Goal: Task Accomplishment & Management: Manage account settings

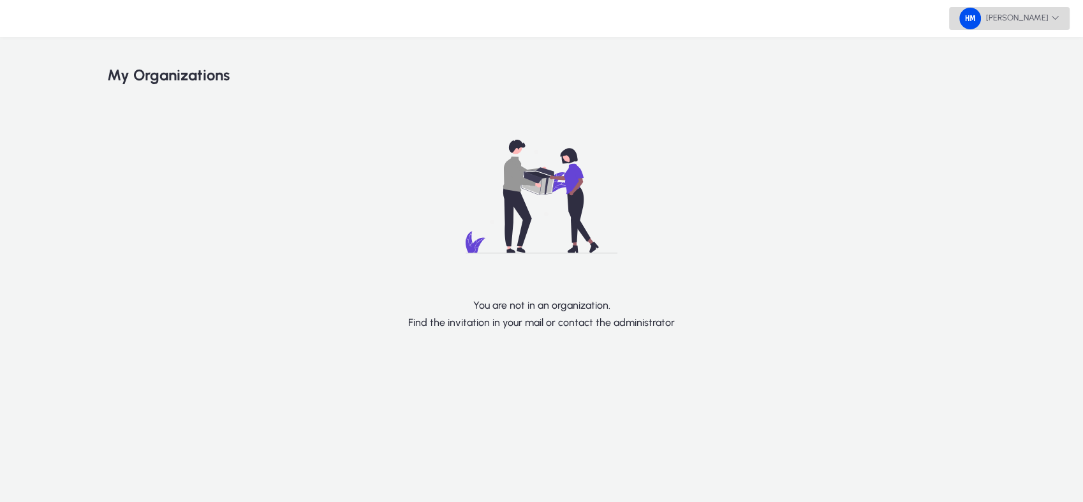
click at [1041, 8] on span "[PERSON_NAME]" at bounding box center [1009, 19] width 100 height 22
drag, startPoint x: 1033, startPoint y: 89, endPoint x: 1028, endPoint y: 82, distance: 9.2
click at [1028, 82] on div "Admin panel Logout" at bounding box center [1033, 62] width 71 height 64
click at [1028, 82] on div "Hazem Mourad My Organizations You are not in an organization. Find the invitati…" at bounding box center [541, 251] width 1083 height 502
click at [1000, 15] on span "Hazem Mourad" at bounding box center [1009, 19] width 100 height 22
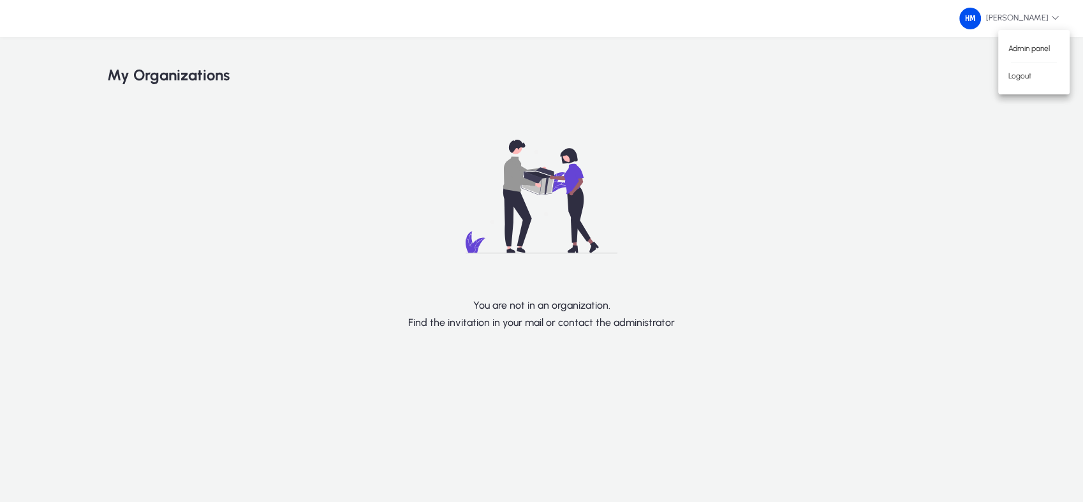
click at [1033, 89] on div "Admin panel Logout" at bounding box center [1033, 62] width 71 height 64
click at [1026, 20] on span "Hazem Mourad" at bounding box center [1009, 19] width 100 height 22
click at [1024, 75] on span "Logout" at bounding box center [1034, 75] width 51 height 11
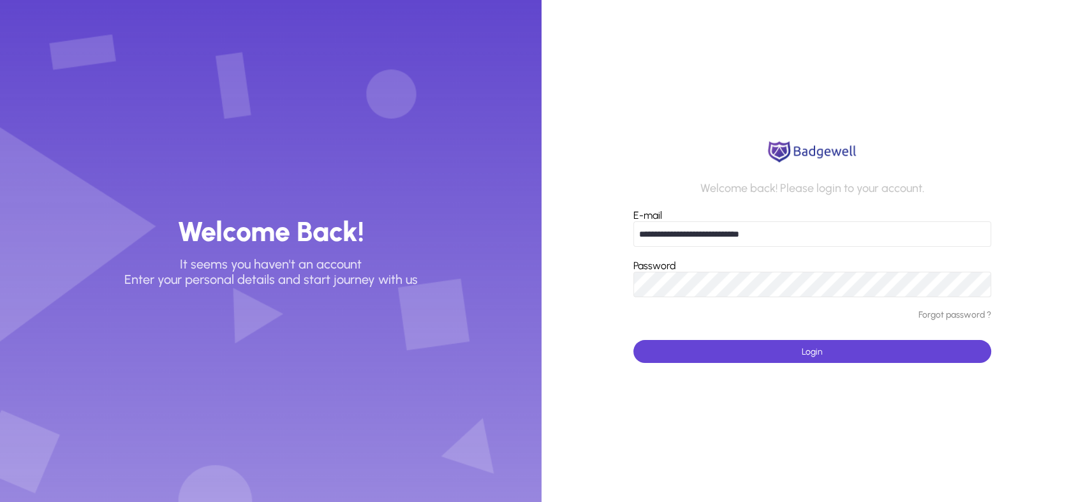
click at [718, 226] on input "**********" at bounding box center [811, 234] width 357 height 26
type input "**********"
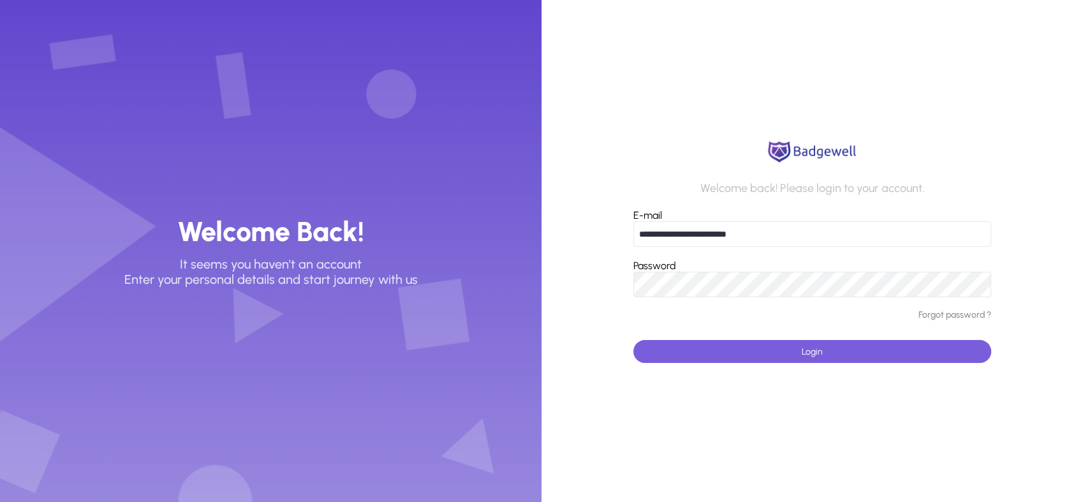
click at [734, 352] on span "submit" at bounding box center [811, 351] width 357 height 31
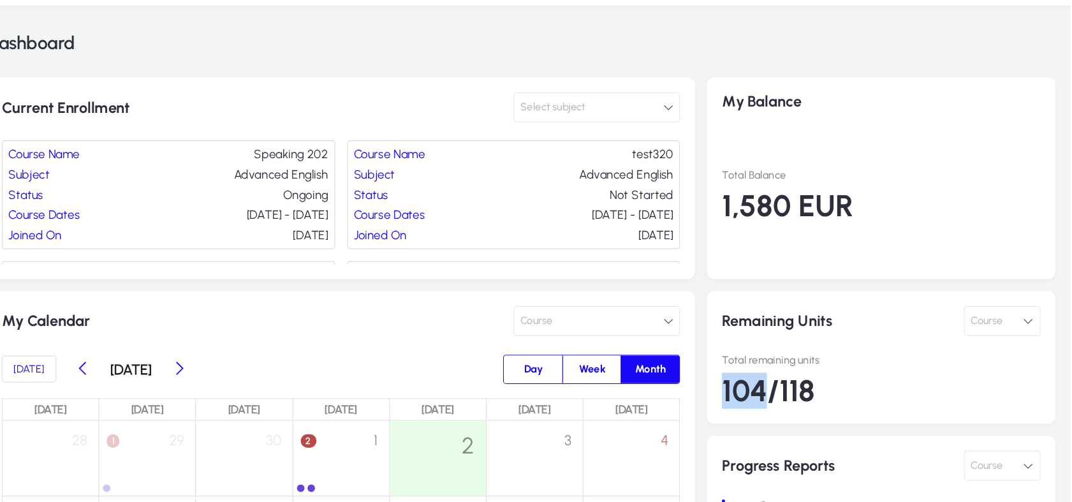
drag, startPoint x: 817, startPoint y: 365, endPoint x: 771, endPoint y: 377, distance: 47.5
click at [771, 377] on div "Remaining Units Course Total remaining units 104/118" at bounding box center [911, 337] width 297 height 113
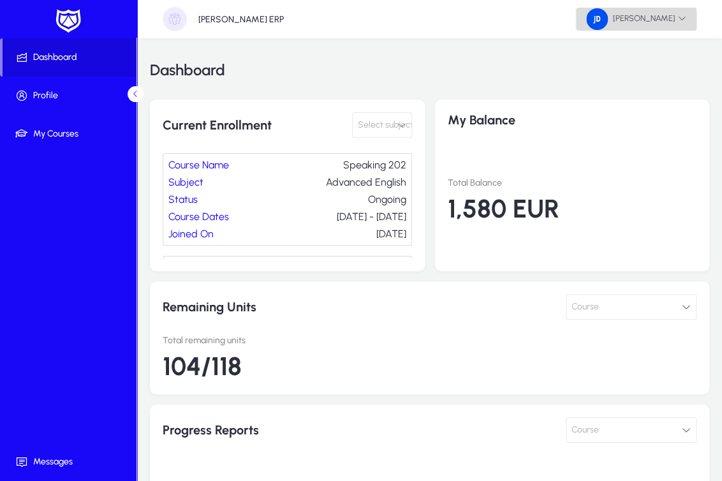
click at [687, 27] on span at bounding box center [636, 19] width 121 height 31
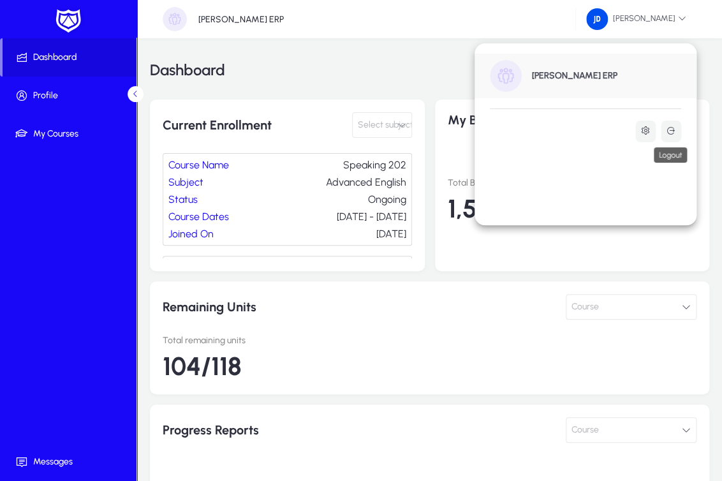
click at [676, 138] on button at bounding box center [671, 132] width 20 height 22
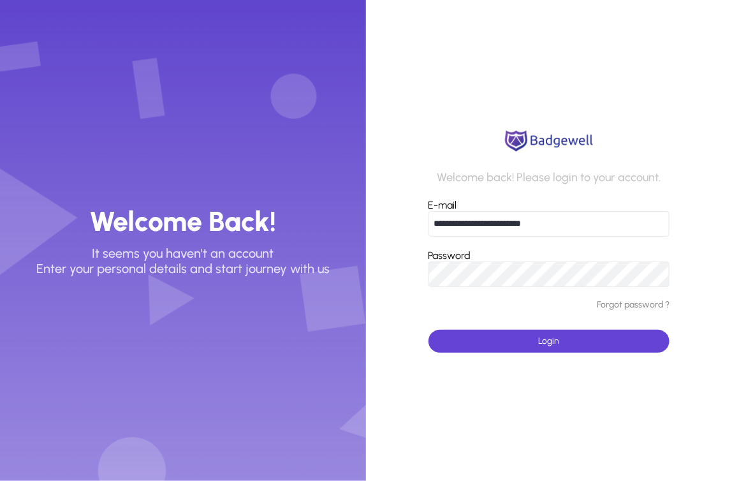
click at [497, 222] on input "**********" at bounding box center [550, 224] width 242 height 26
type input "**********"
click at [500, 341] on span "submit" at bounding box center [550, 341] width 242 height 31
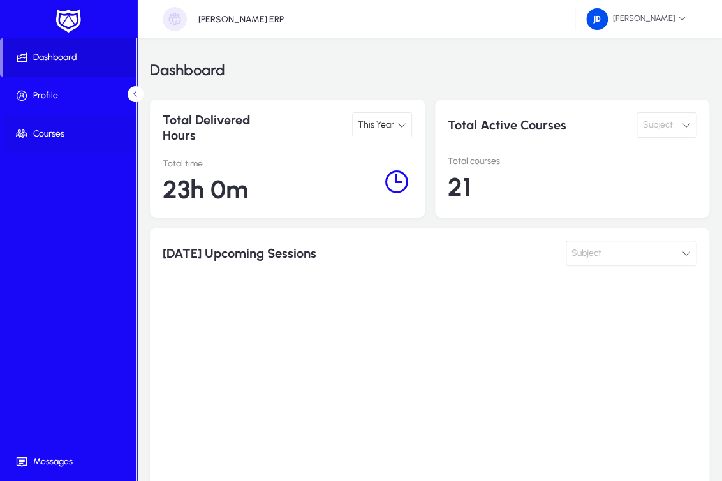
click at [31, 126] on span at bounding box center [71, 134] width 137 height 31
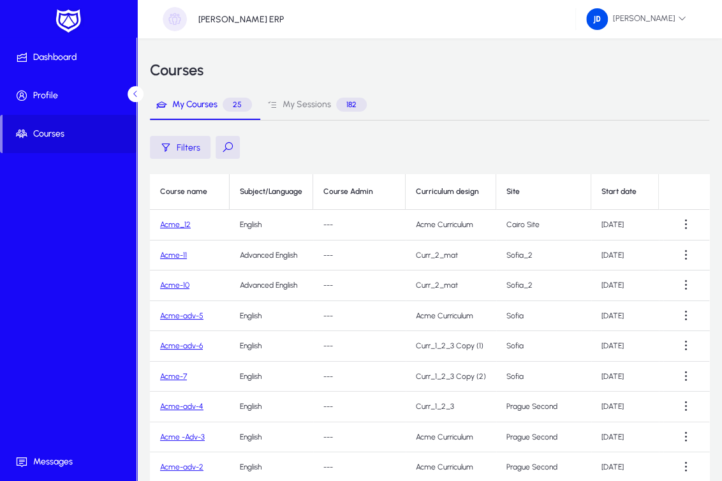
click at [181, 258] on link "Acme-11" at bounding box center [173, 255] width 27 height 9
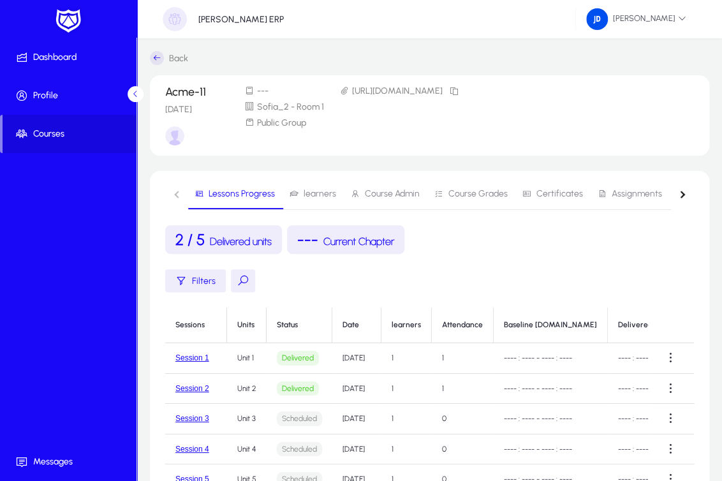
scroll to position [51, 0]
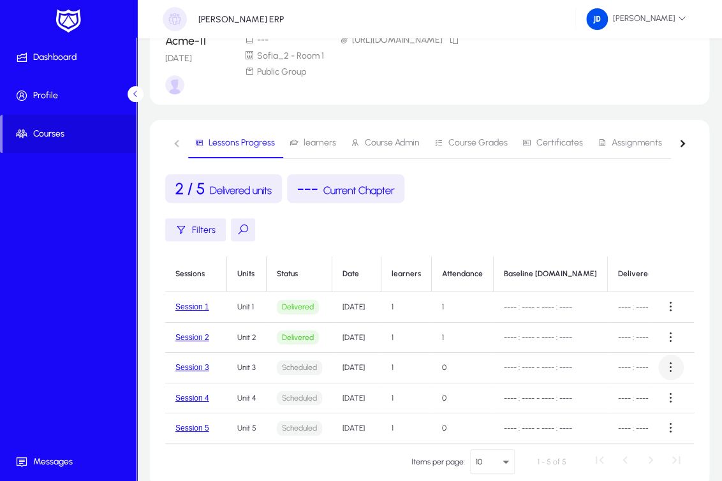
click at [670, 368] on span at bounding box center [671, 368] width 26 height 26
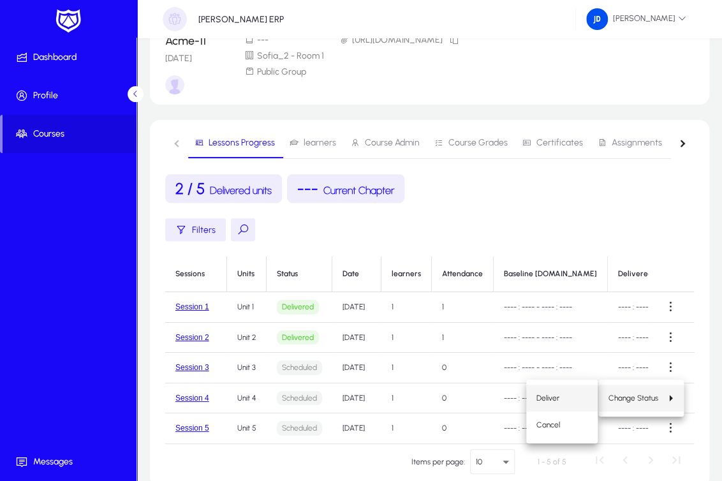
click at [538, 394] on span "Deliver" at bounding box center [562, 397] width 51 height 11
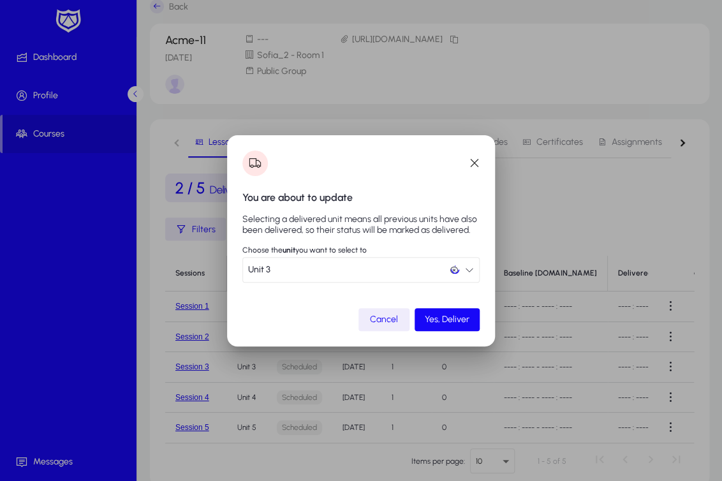
scroll to position [0, 0]
click at [456, 311] on span "submit" at bounding box center [447, 319] width 65 height 31
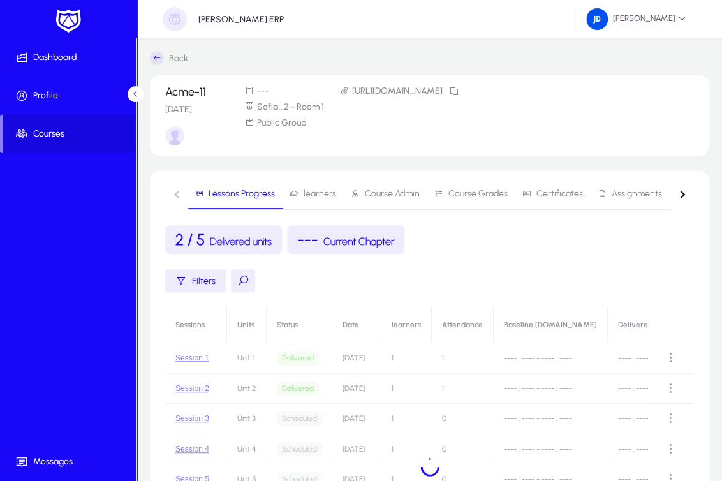
scroll to position [51, 0]
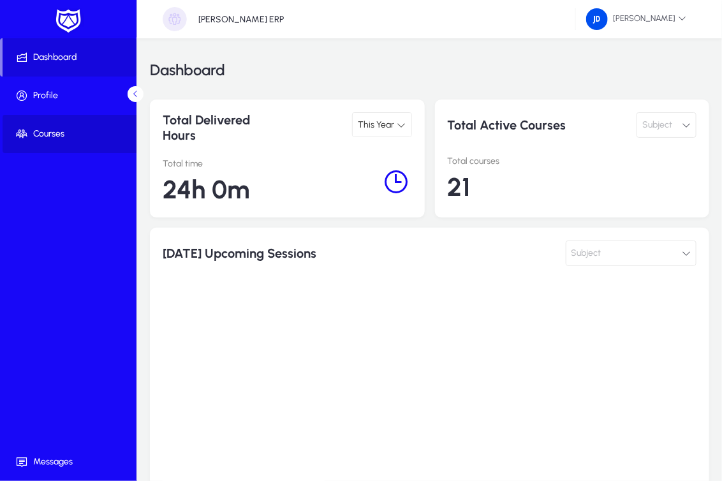
click at [54, 126] on span at bounding box center [71, 134] width 137 height 31
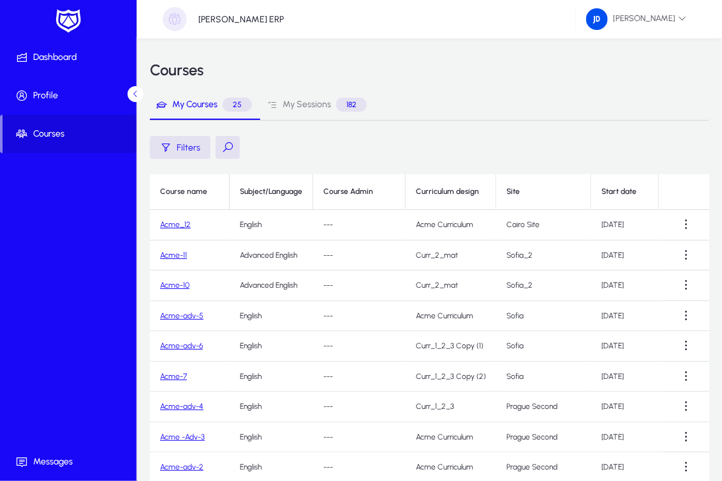
click at [176, 249] on td "Acme-11" at bounding box center [190, 256] width 80 height 31
click at [174, 253] on link "Acme-11" at bounding box center [173, 255] width 27 height 9
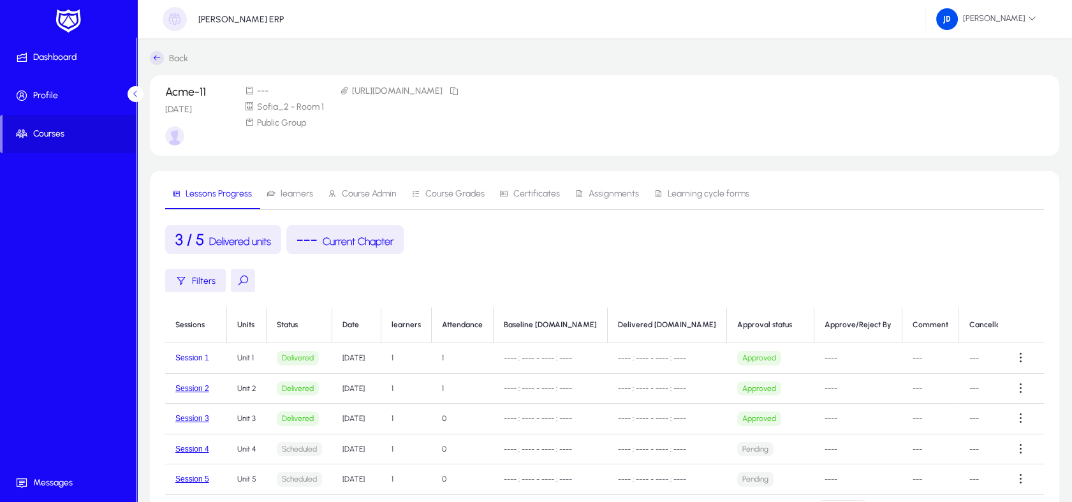
click at [206, 359] on button "Session 1" at bounding box center [192, 357] width 34 height 9
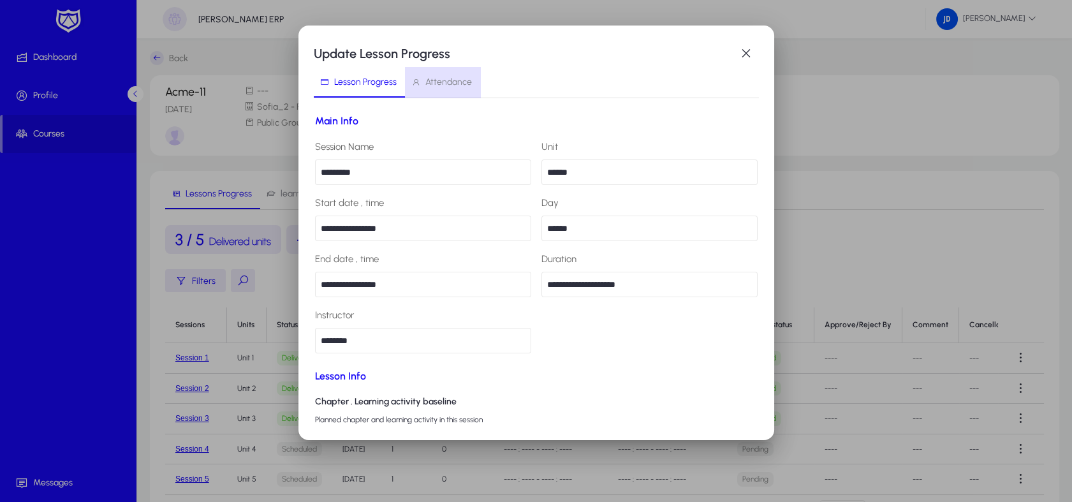
click at [453, 79] on span "Attendance" at bounding box center [449, 82] width 47 height 9
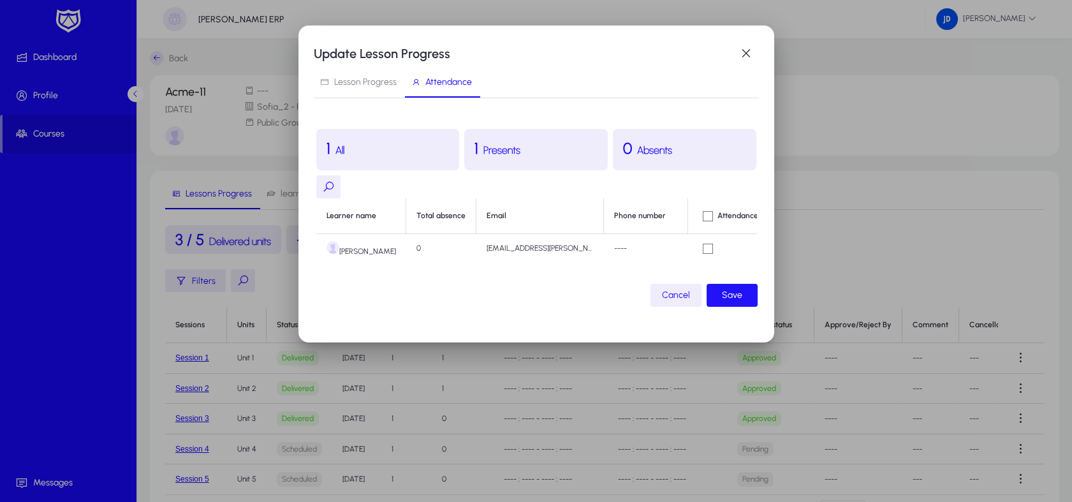
click at [732, 303] on span "Save" at bounding box center [732, 295] width 20 height 15
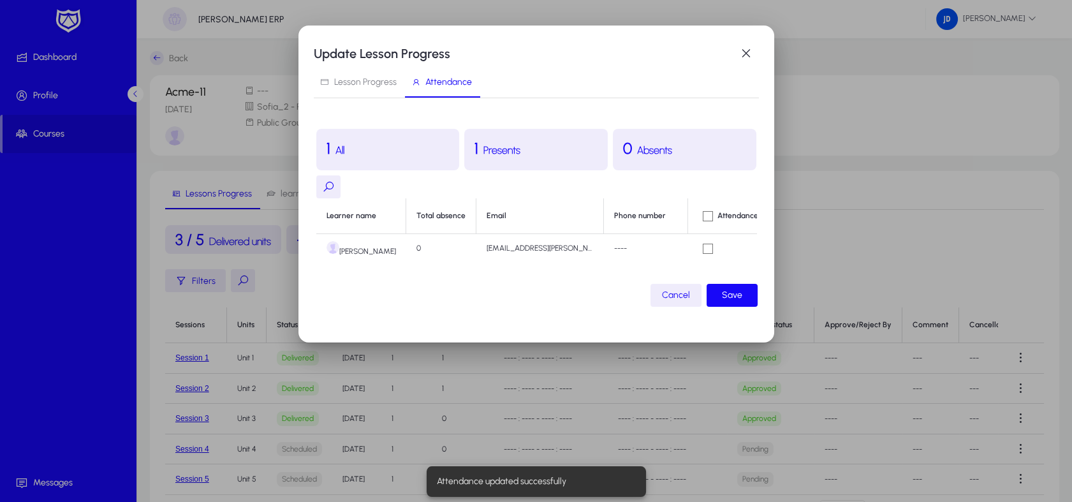
click at [459, 395] on div at bounding box center [536, 251] width 1072 height 502
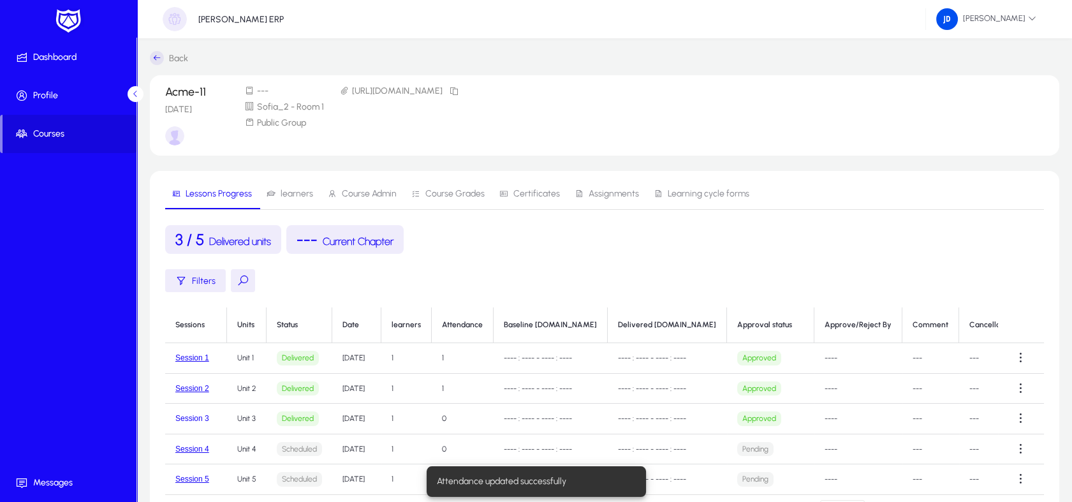
click at [196, 420] on button "Session 3" at bounding box center [192, 418] width 34 height 9
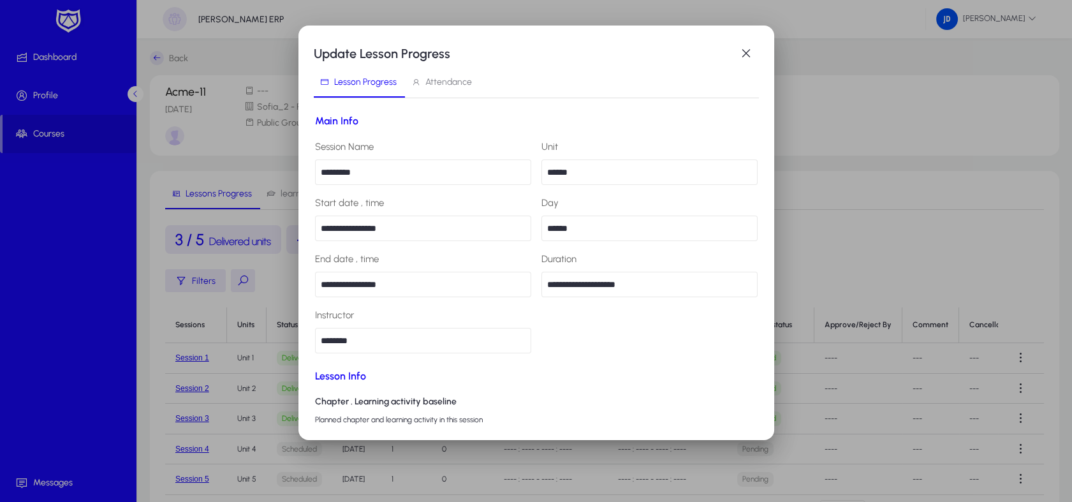
click at [451, 71] on span "Attendance" at bounding box center [441, 82] width 61 height 31
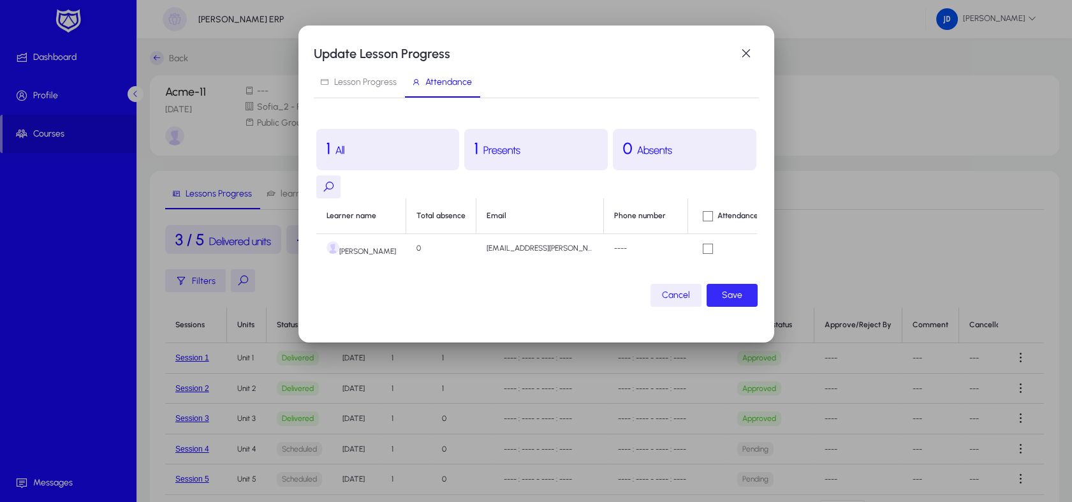
click at [716, 291] on span "button" at bounding box center [732, 295] width 51 height 31
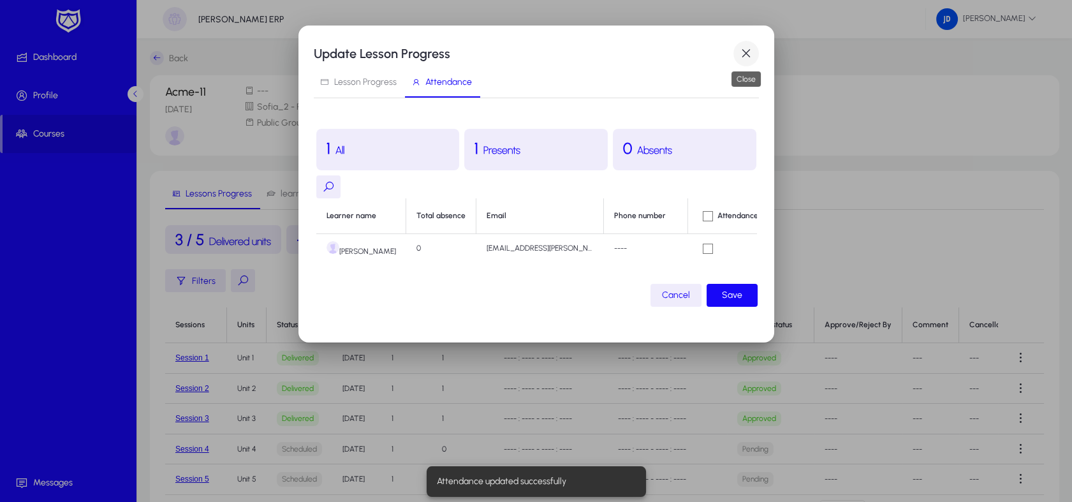
click at [732, 45] on span "button" at bounding box center [747, 54] width 26 height 26
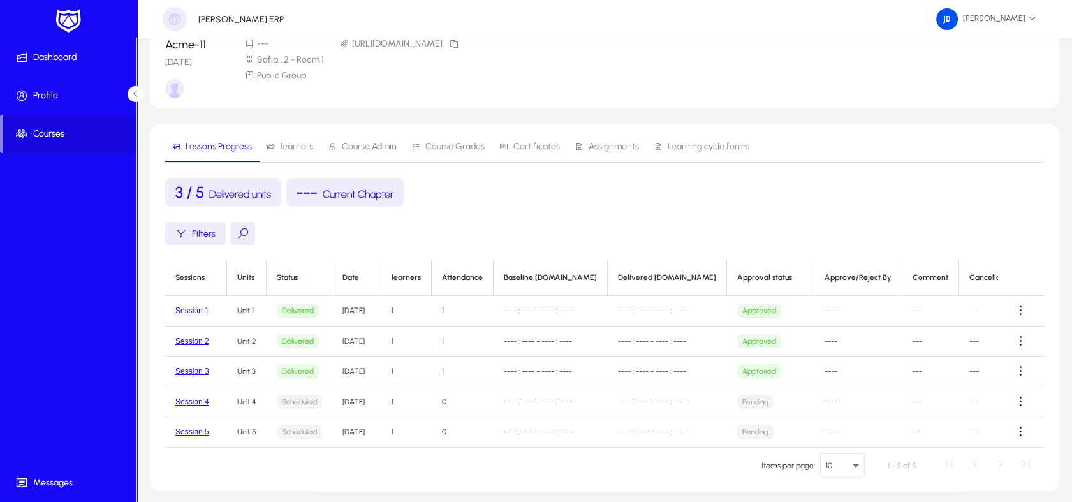
scroll to position [48, 0]
